Goal: Navigation & Orientation: Understand site structure

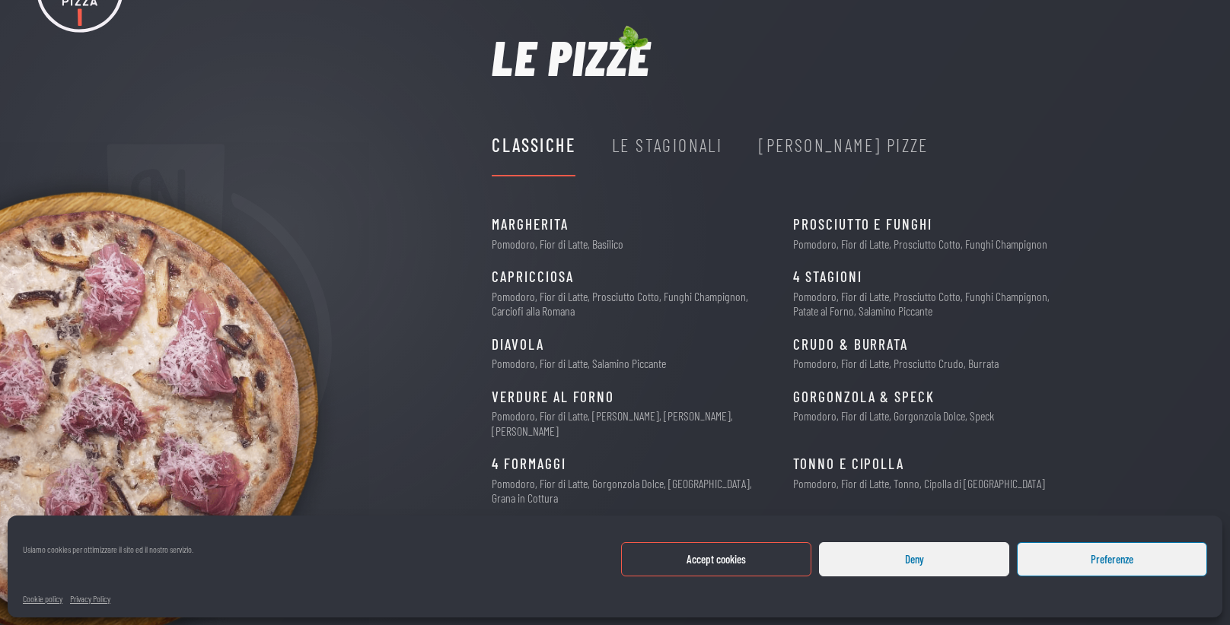
scroll to position [103, 0]
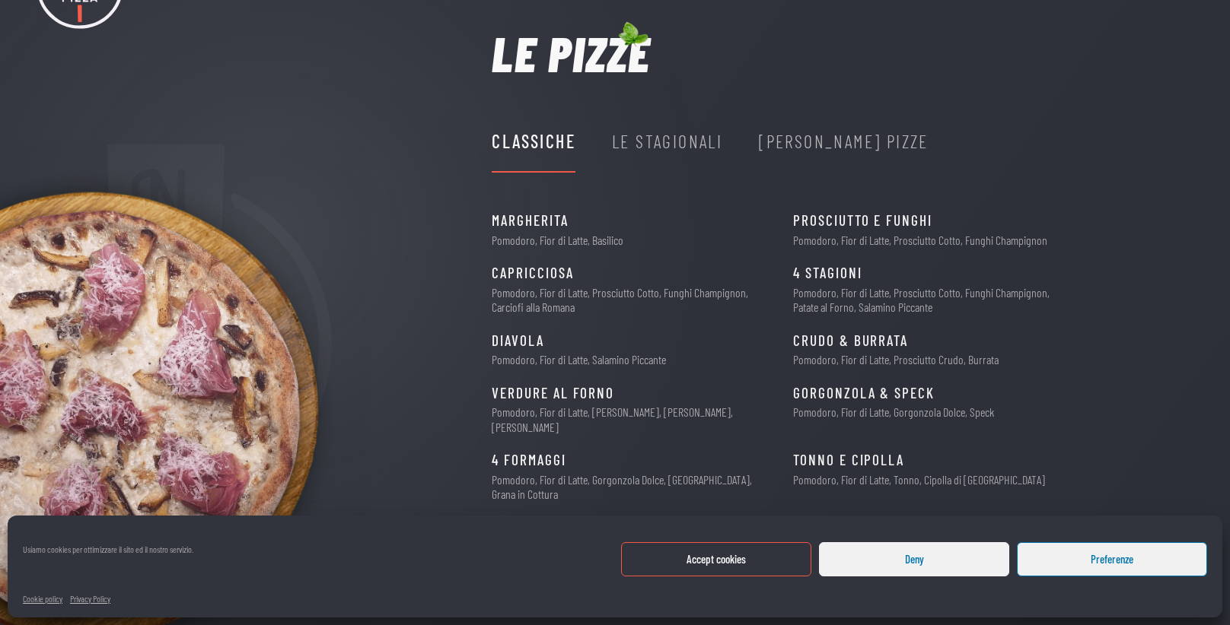
click at [958, 557] on button "Deny" at bounding box center [914, 560] width 190 height 34
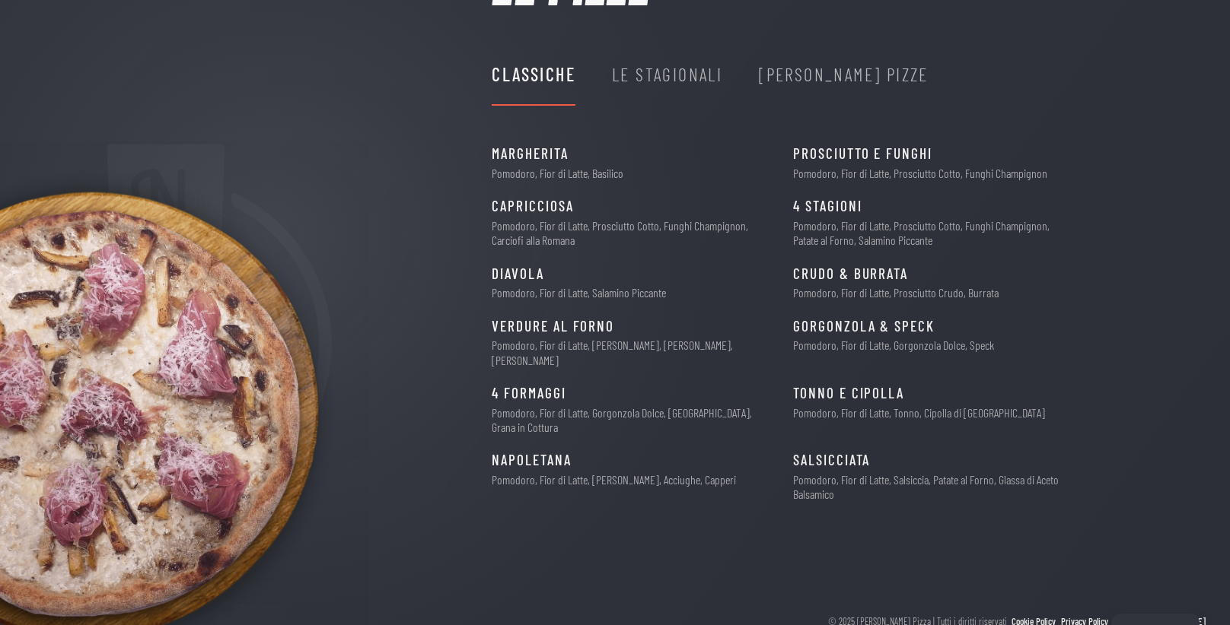
scroll to position [170, 0]
click at [658, 72] on div "Le Stagionali" at bounding box center [667, 74] width 110 height 29
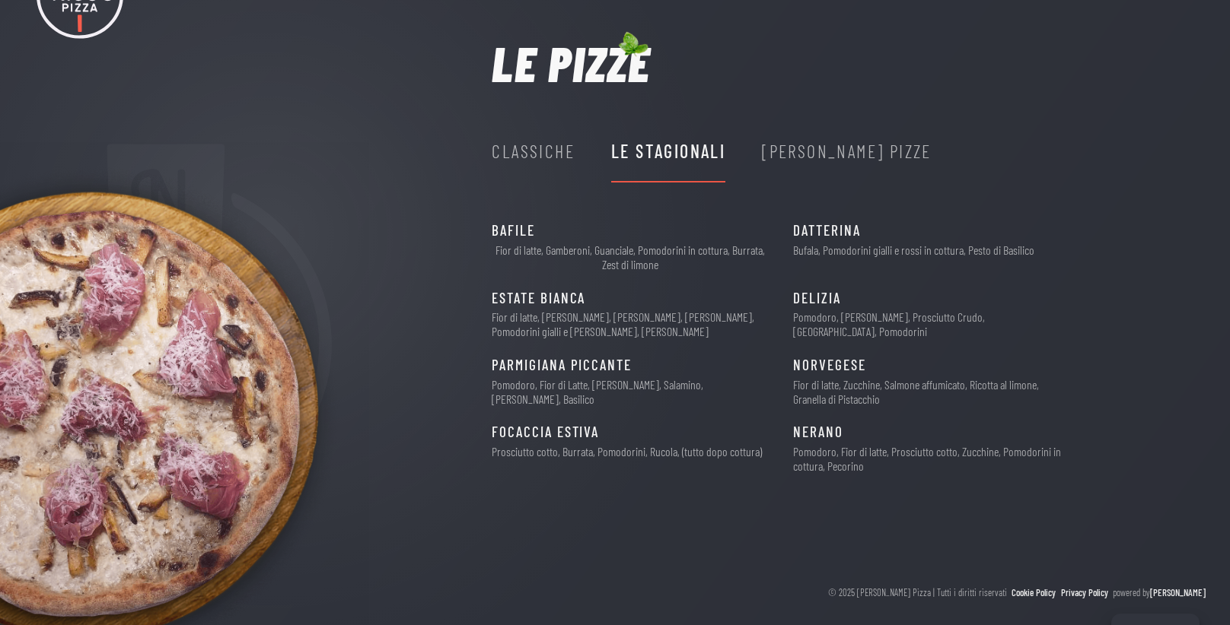
click at [825, 159] on div "[PERSON_NAME] Pizze" at bounding box center [847, 151] width 170 height 29
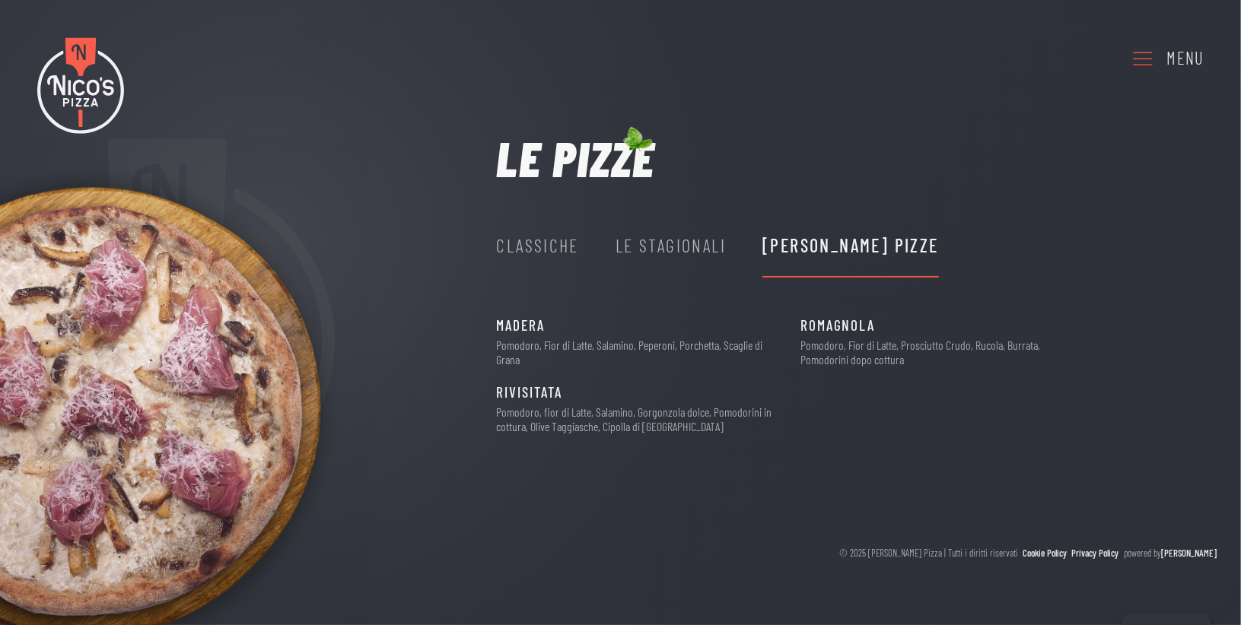
click at [625, 263] on div "Le Stagionali" at bounding box center [671, 246] width 110 height 61
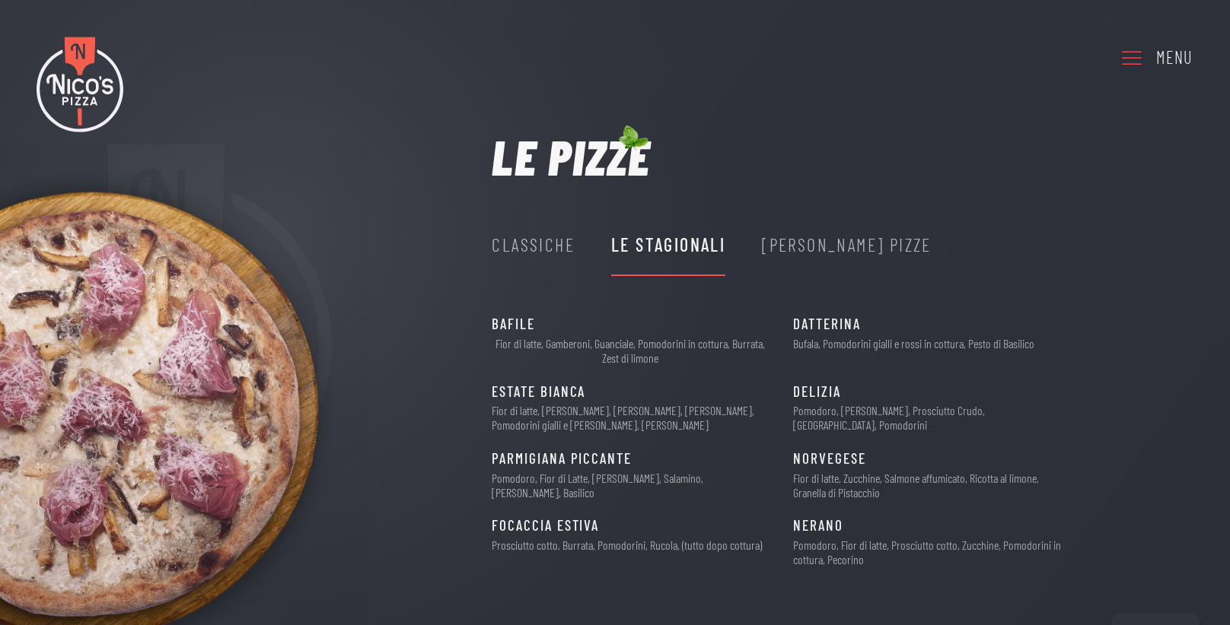
click at [543, 258] on div "Classiche" at bounding box center [533, 245] width 83 height 29
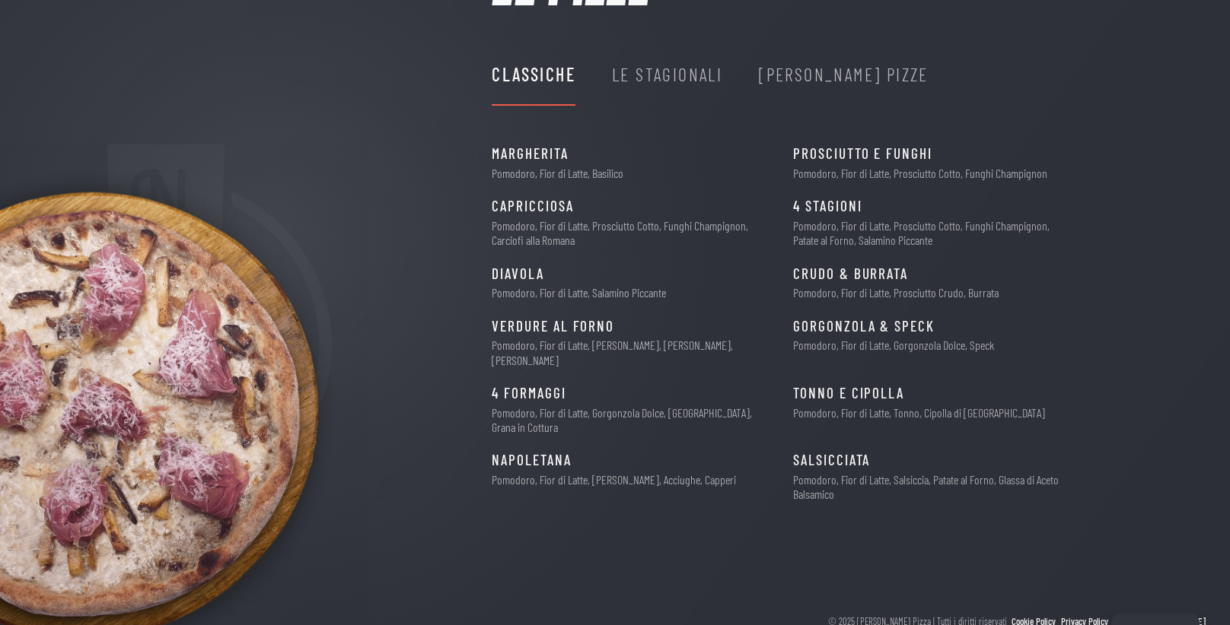
scroll to position [133, 0]
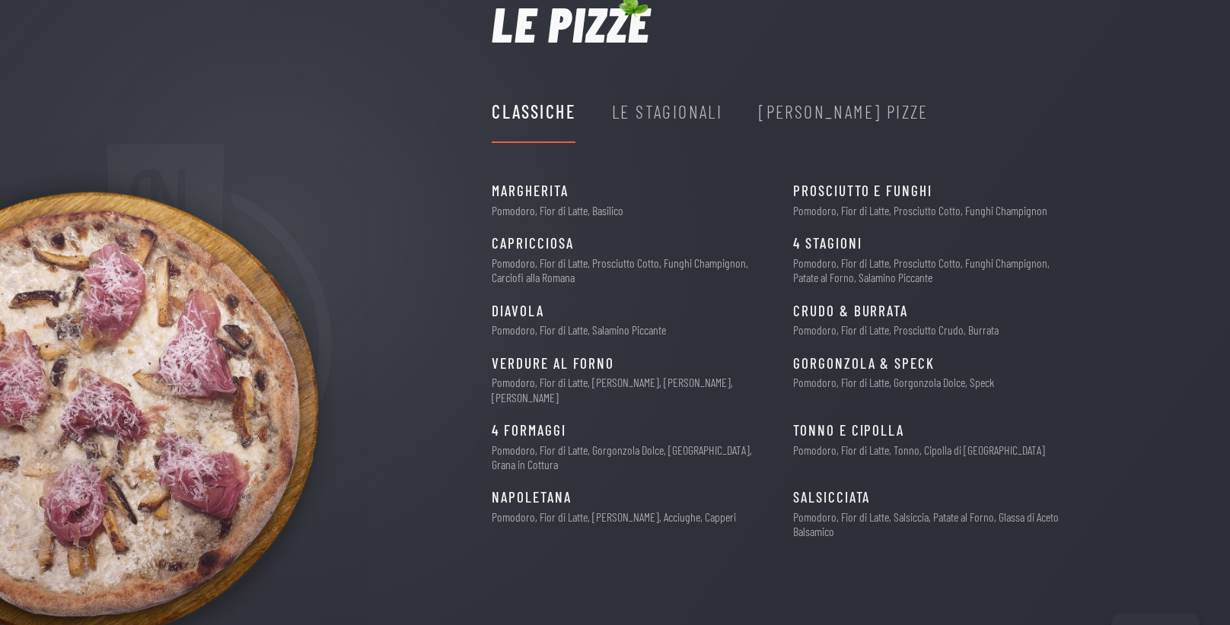
click at [685, 105] on div "Le Stagionali" at bounding box center [667, 111] width 110 height 29
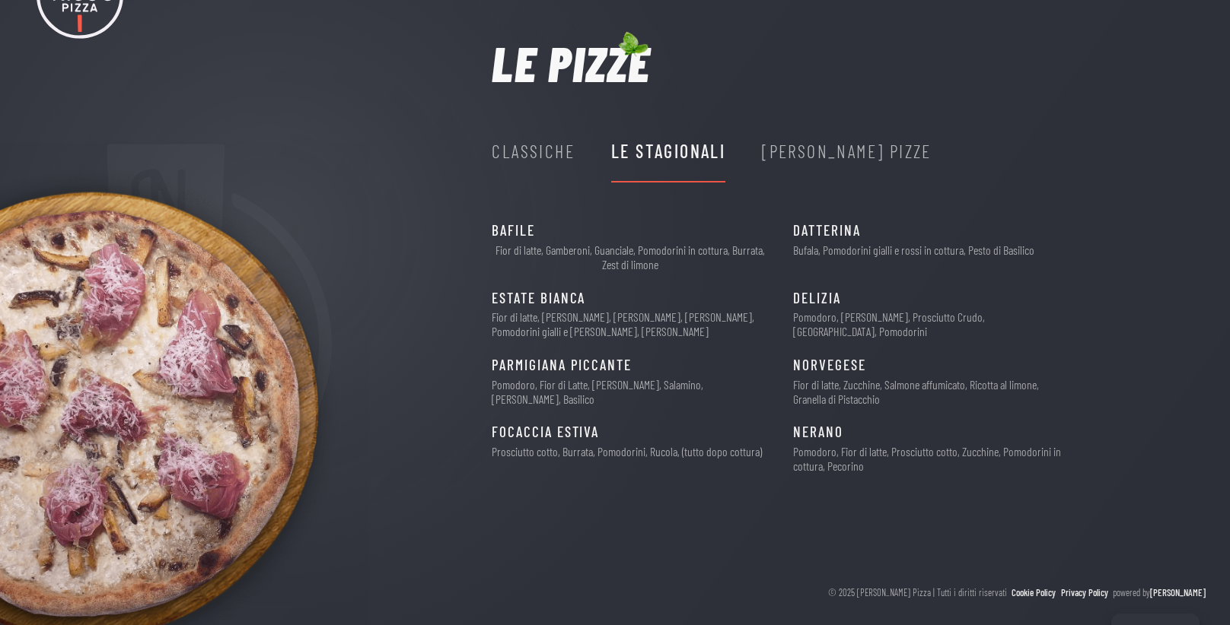
click at [551, 147] on div "Classiche" at bounding box center [533, 151] width 83 height 29
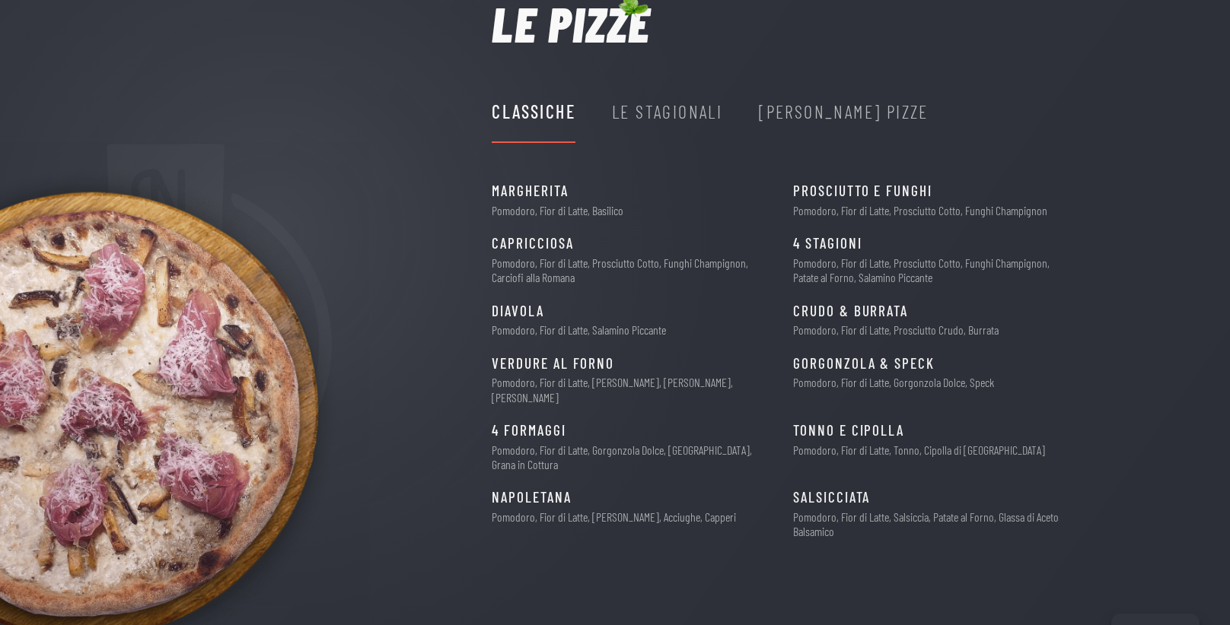
click at [682, 129] on div "Le Stagionali" at bounding box center [667, 112] width 110 height 61
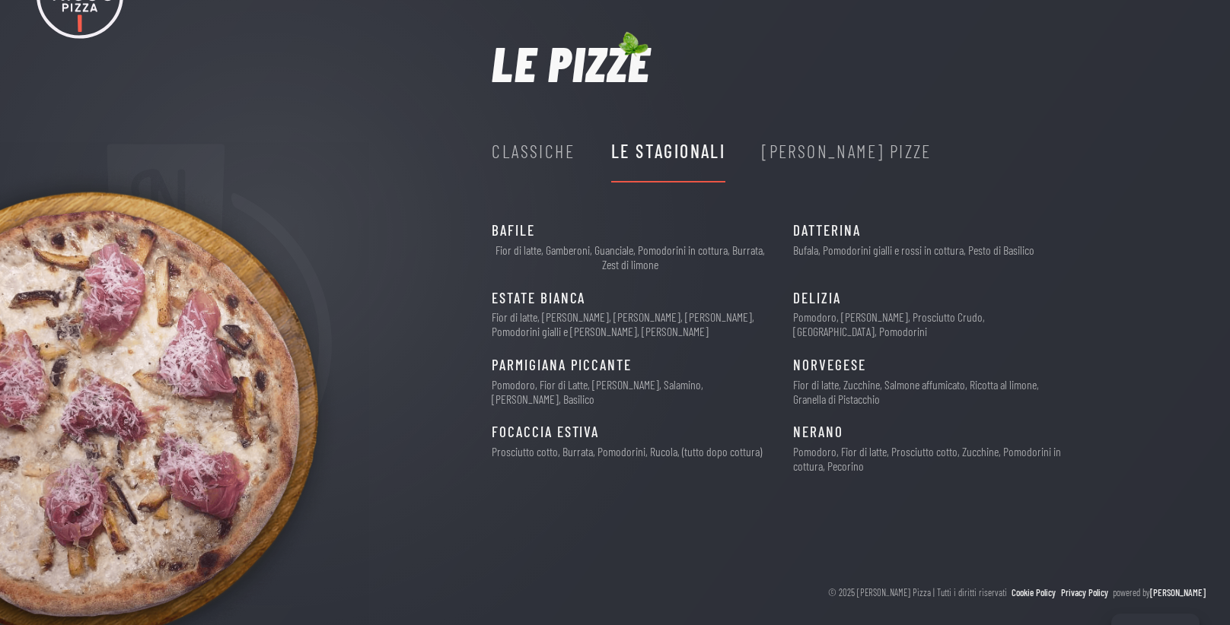
click at [558, 144] on div "Classiche" at bounding box center [533, 151] width 83 height 29
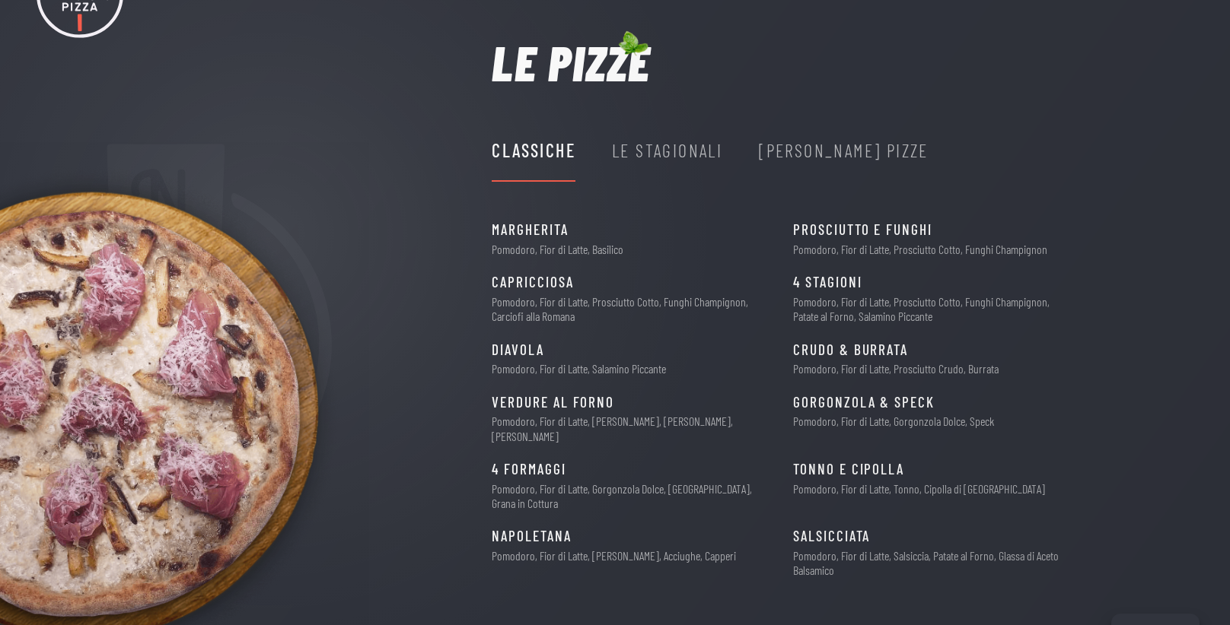
scroll to position [133, 0]
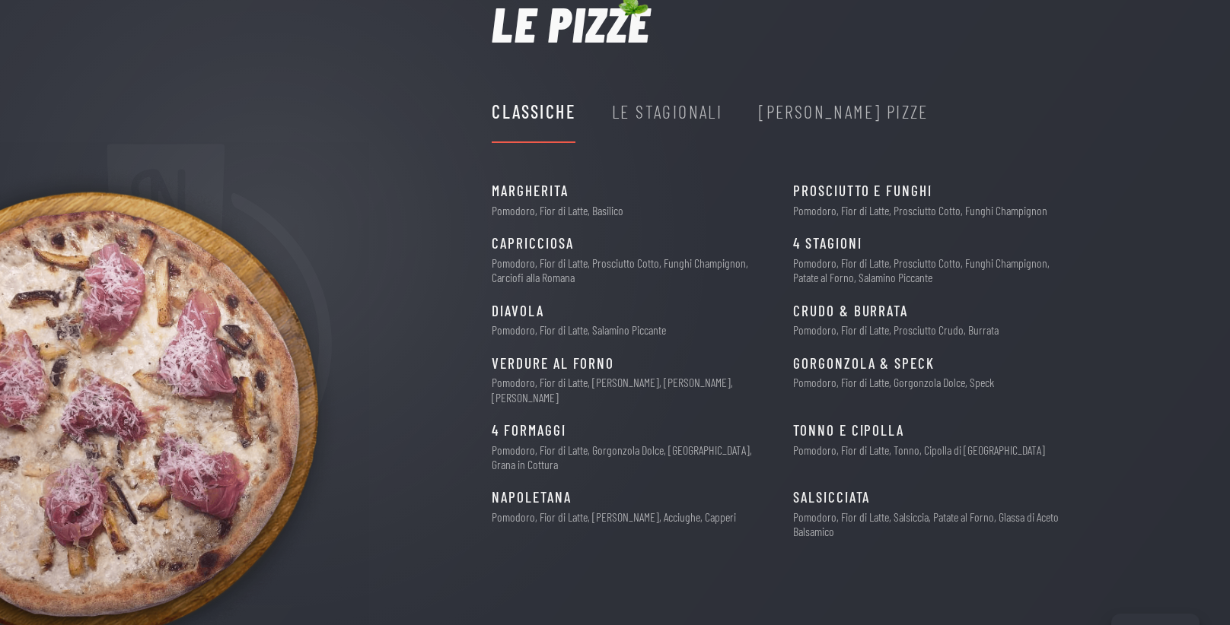
click at [685, 109] on div "Le Stagionali" at bounding box center [667, 111] width 110 height 29
